Goal: Task Accomplishment & Management: Manage account settings

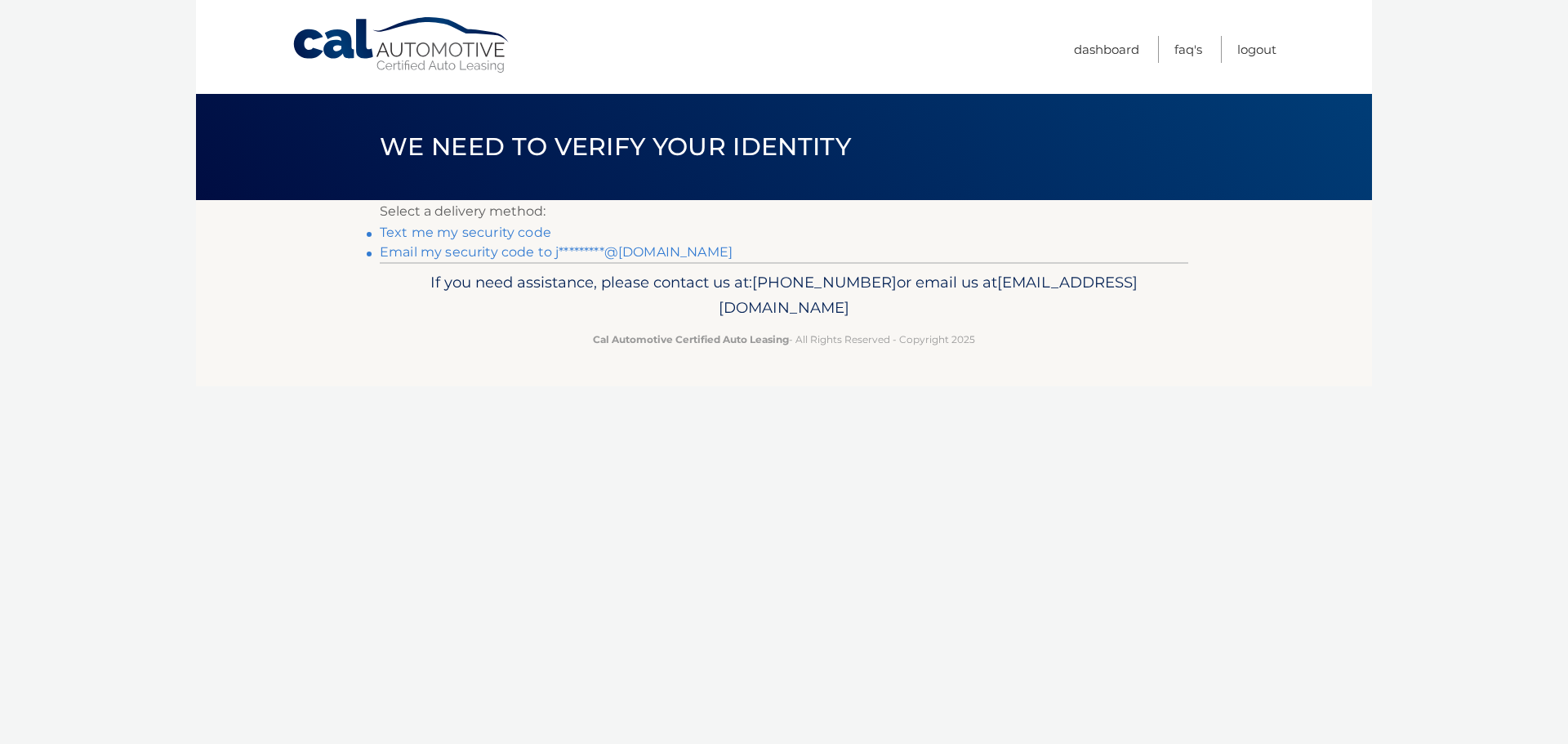
click at [501, 233] on link "Text me my security code" at bounding box center [465, 232] width 172 height 15
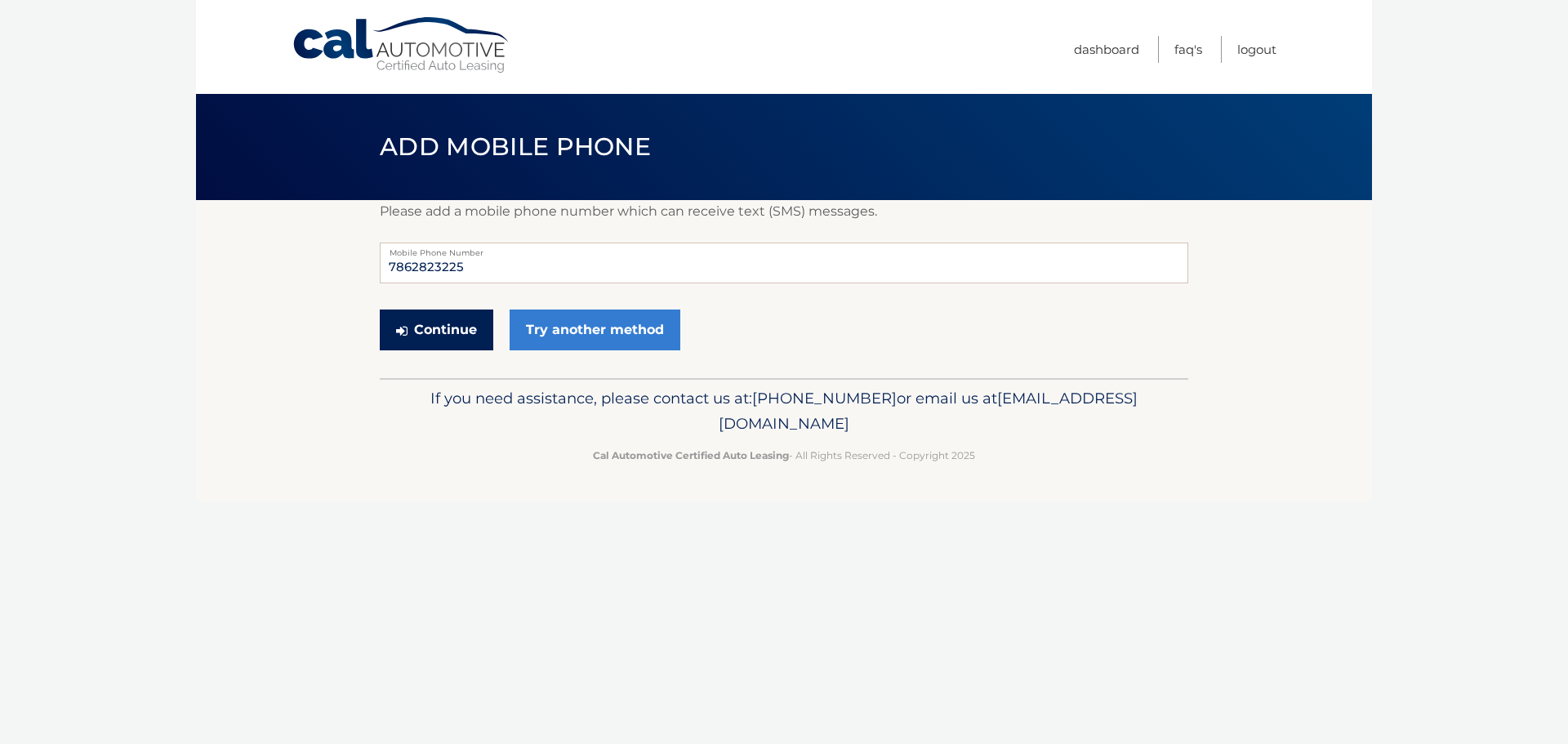
click at [443, 333] on button "Continue" at bounding box center [437, 330] width 114 height 40
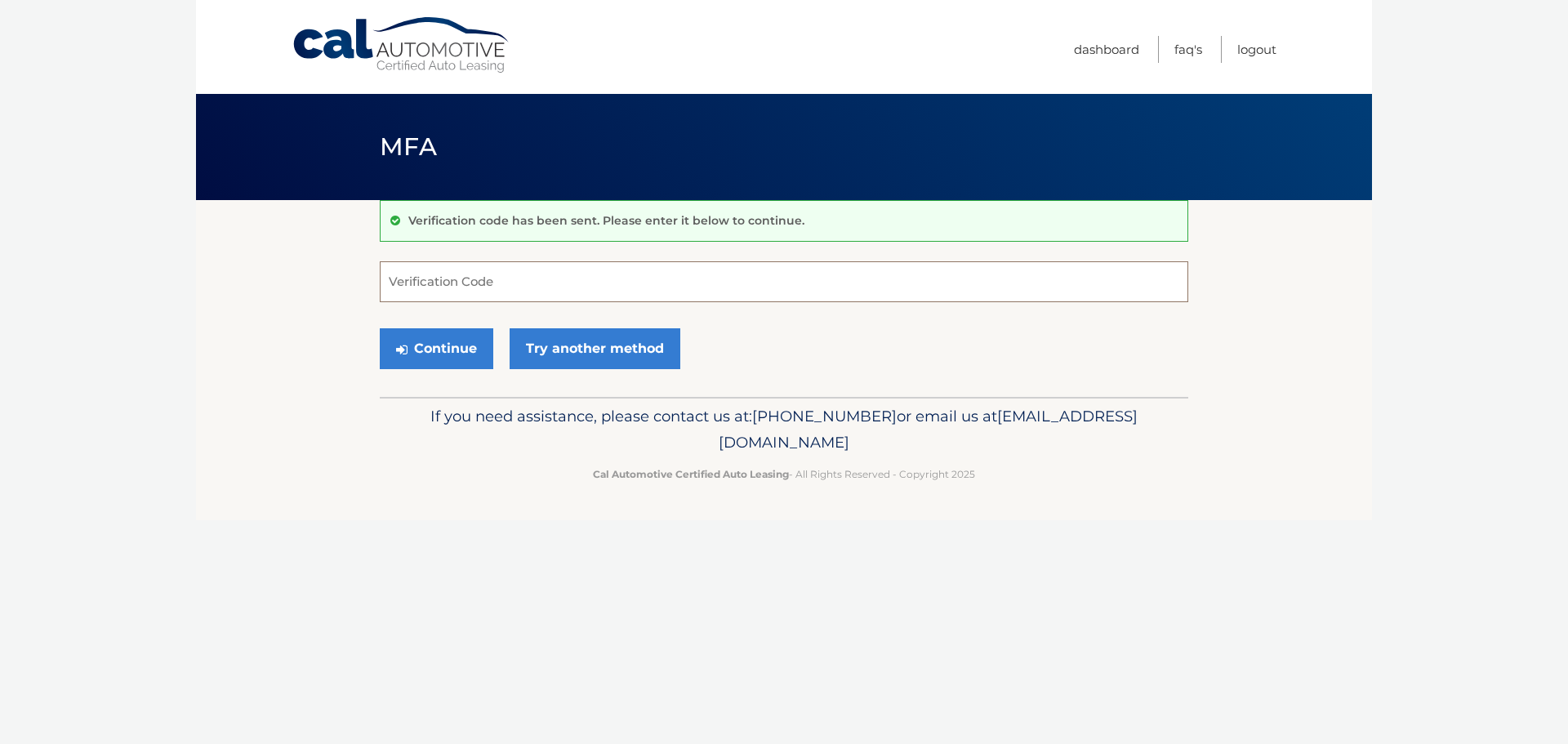
click at [459, 279] on input "Verification Code" at bounding box center [784, 281] width 809 height 40
type input "9"
type input "927044"
click at [440, 351] on button "Continue" at bounding box center [437, 349] width 114 height 40
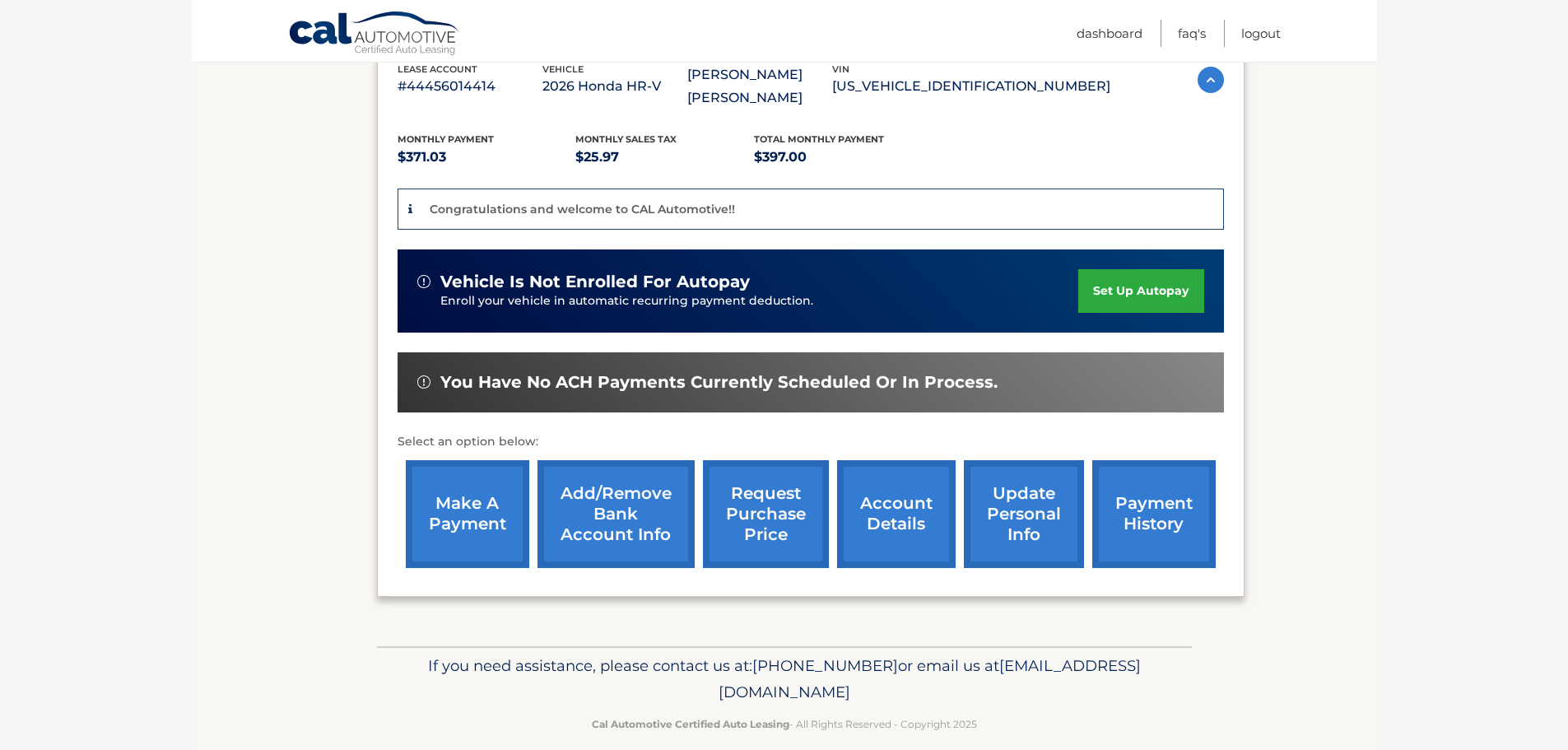
scroll to position [332, 0]
